Goal: Information Seeking & Learning: Check status

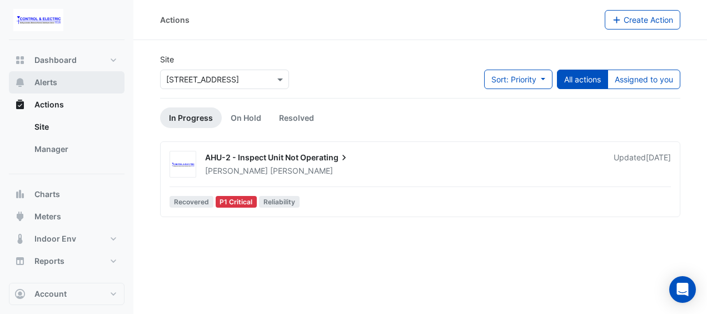
click at [83, 72] on button "Alerts" at bounding box center [67, 82] width 116 height 22
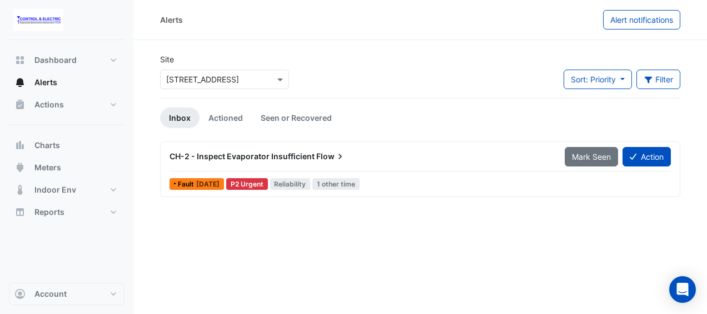
click at [179, 81] on input "text" at bounding box center [213, 80] width 95 height 12
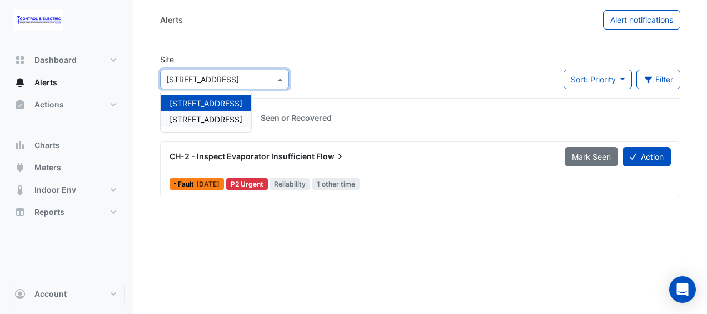
click at [187, 117] on span "[STREET_ADDRESS]" at bounding box center [206, 119] width 73 height 9
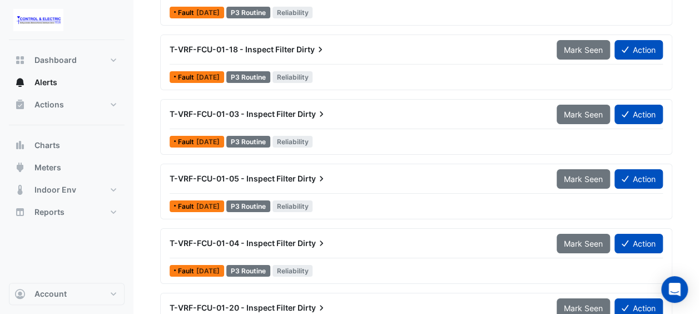
scroll to position [1938, 0]
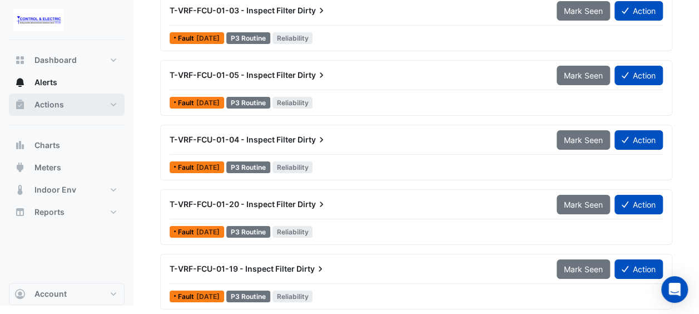
click at [87, 101] on button "Actions" at bounding box center [67, 104] width 116 height 22
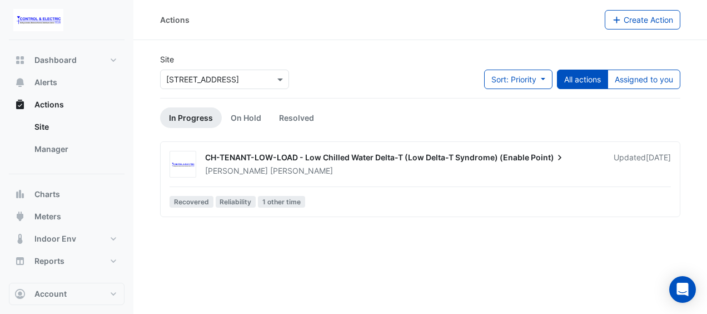
click at [382, 184] on div "CH-TENANT-LOW-LOAD - Low Chilled Water Delta-T (Low Delta-T Syndrome) (Enable P…" at bounding box center [420, 181] width 511 height 61
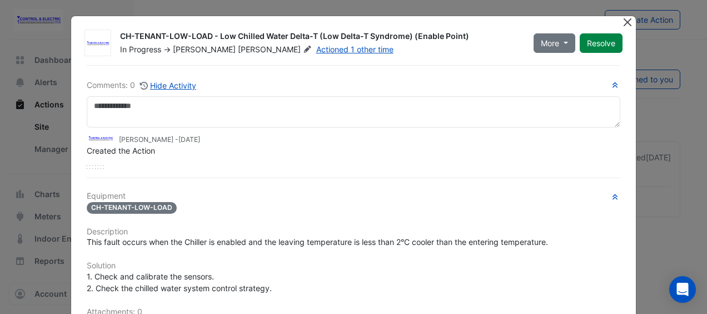
click at [624, 21] on button "Close" at bounding box center [628, 22] width 12 height 12
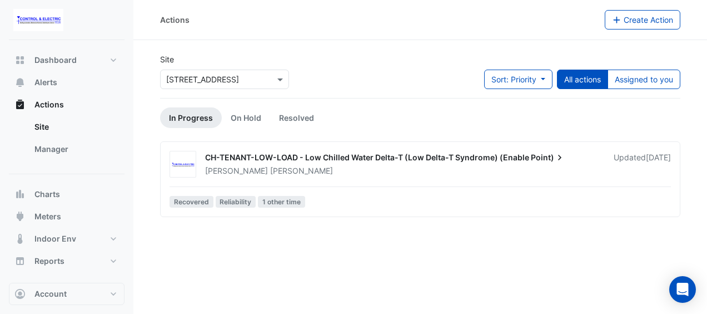
click at [341, 169] on div "Lucas Baker" at bounding box center [403, 170] width 398 height 11
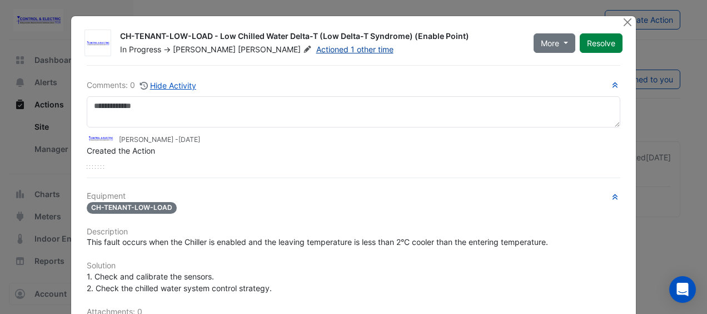
click at [316, 52] on link "Actioned 1 other time" at bounding box center [354, 48] width 77 height 9
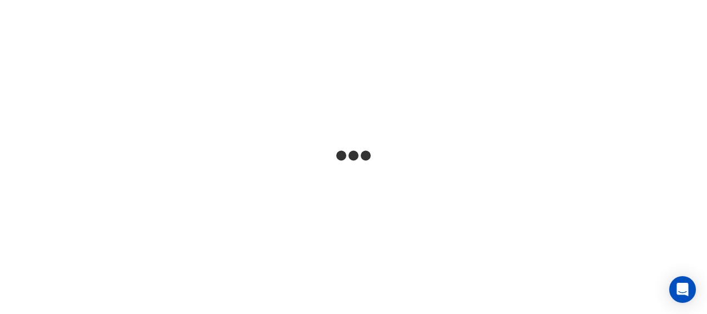
select select "**"
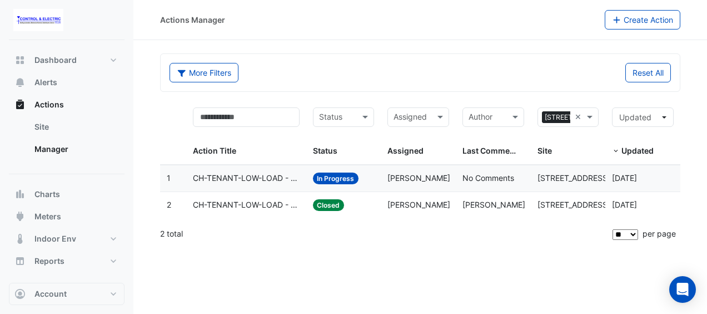
click at [461, 202] on datatable-body-cell "Last Commented: [PERSON_NAME]" at bounding box center [493, 205] width 75 height 26
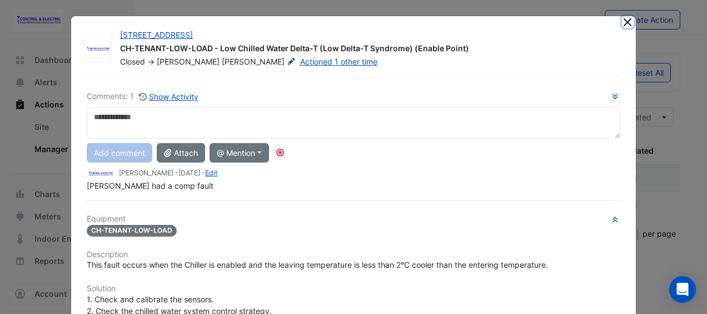
click at [626, 21] on button "Close" at bounding box center [628, 22] width 12 height 12
